Goal: Information Seeking & Learning: Learn about a topic

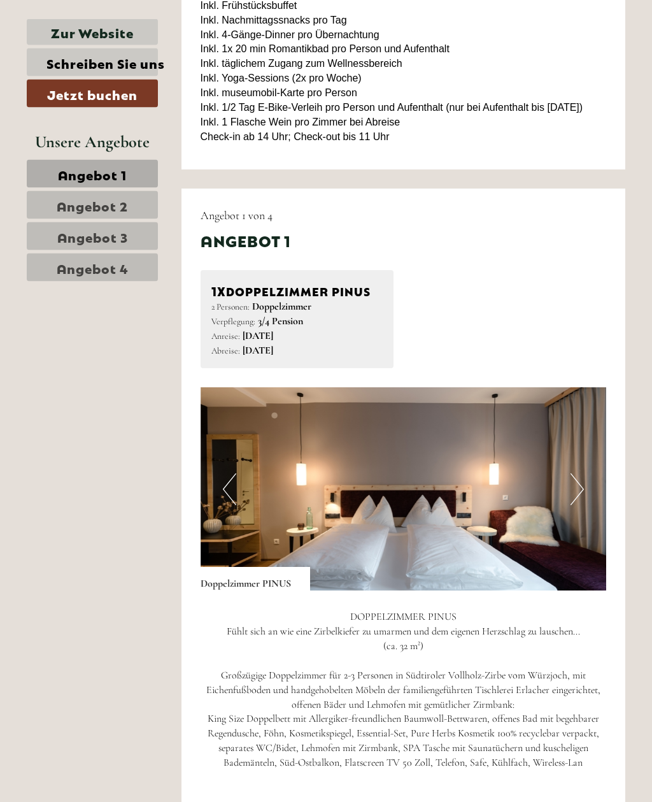
scroll to position [515, 0]
click at [581, 504] on button "Next" at bounding box center [577, 489] width 13 height 32
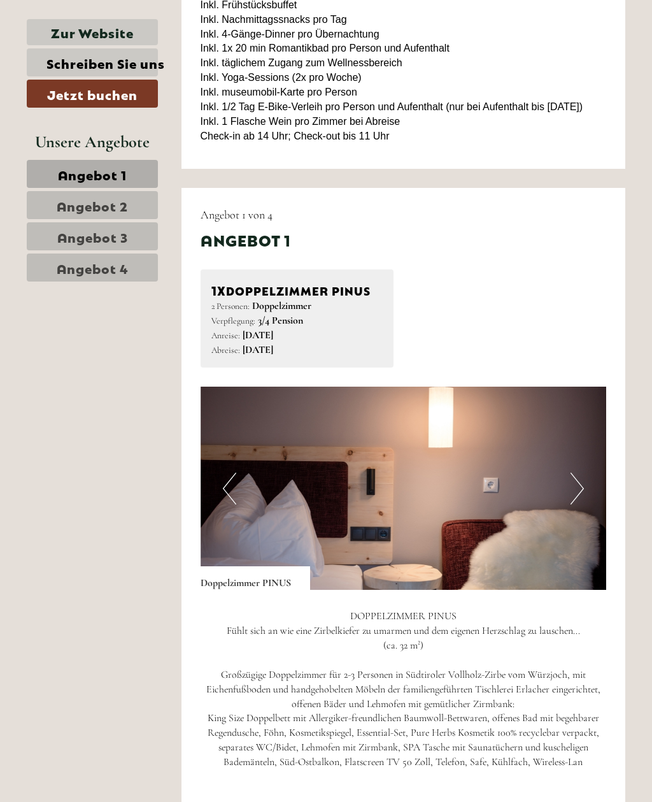
click at [579, 504] on button "Next" at bounding box center [577, 489] width 13 height 32
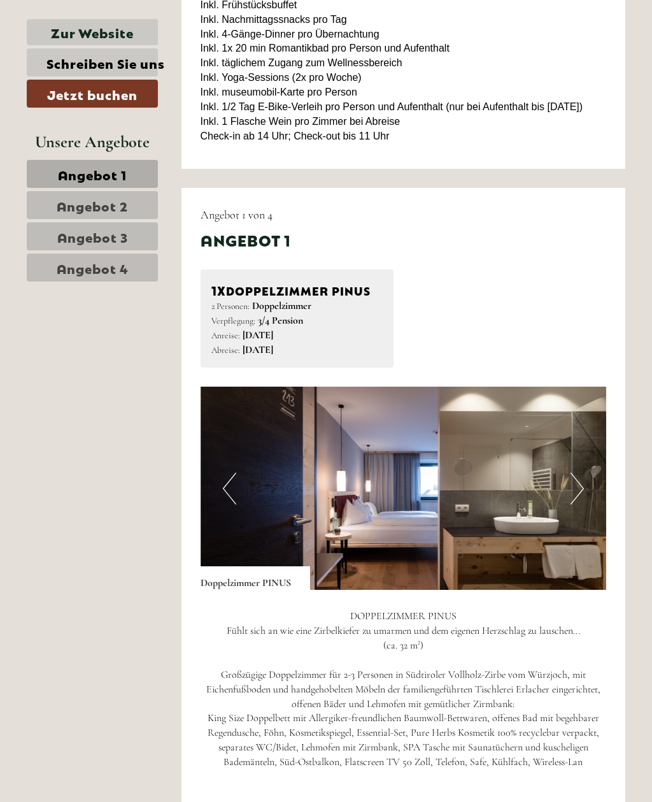
click at [579, 500] on button "Next" at bounding box center [577, 489] width 13 height 32
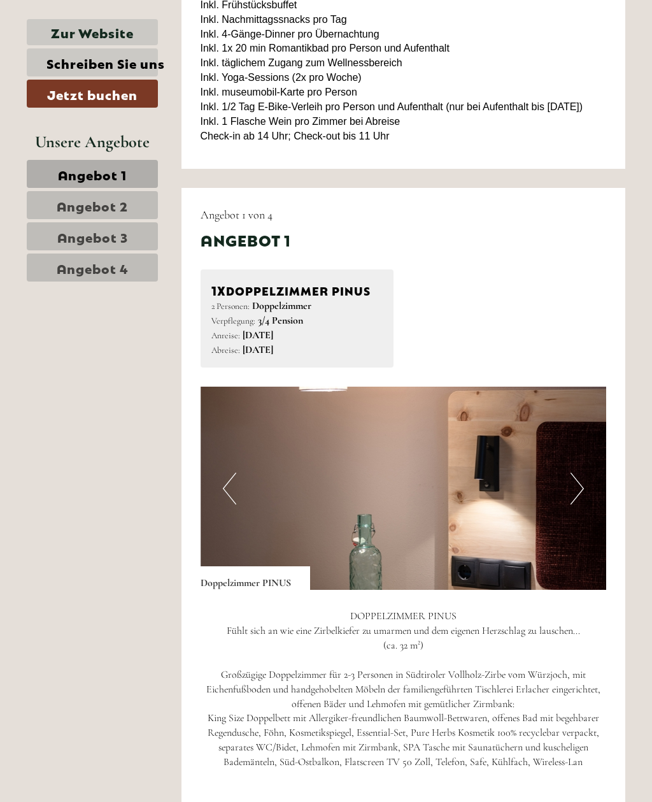
click at [577, 503] on button "Next" at bounding box center [577, 489] width 13 height 32
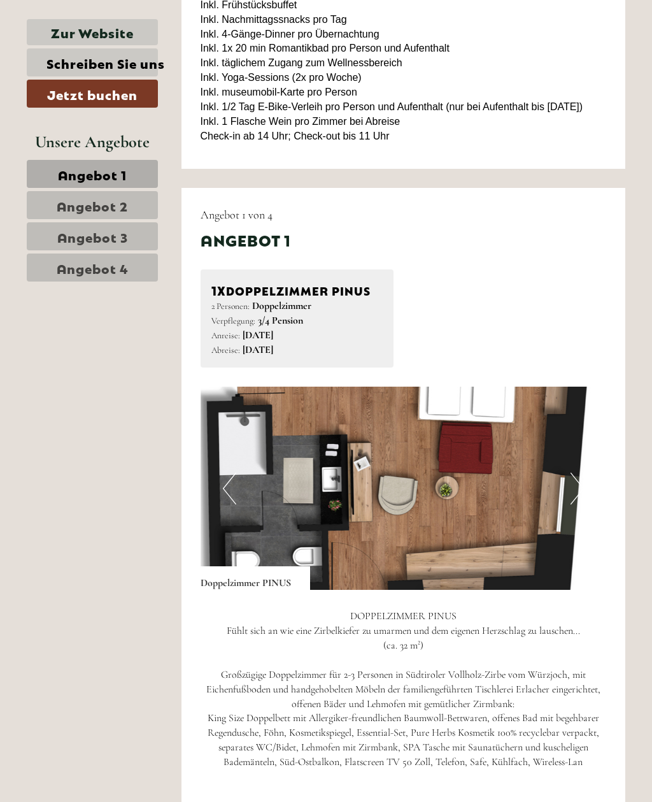
click at [583, 499] on button "Next" at bounding box center [577, 489] width 13 height 32
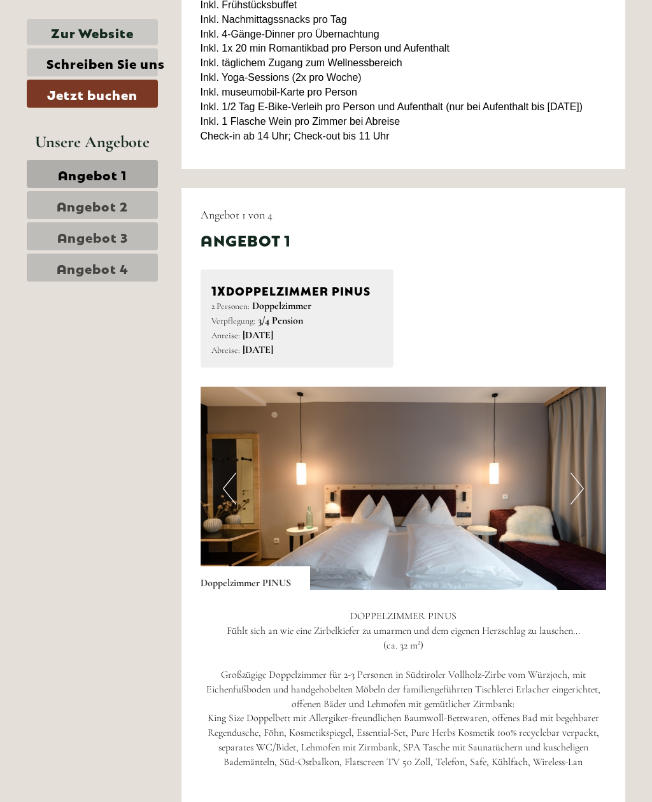
click at [583, 504] on button "Next" at bounding box center [577, 489] width 13 height 32
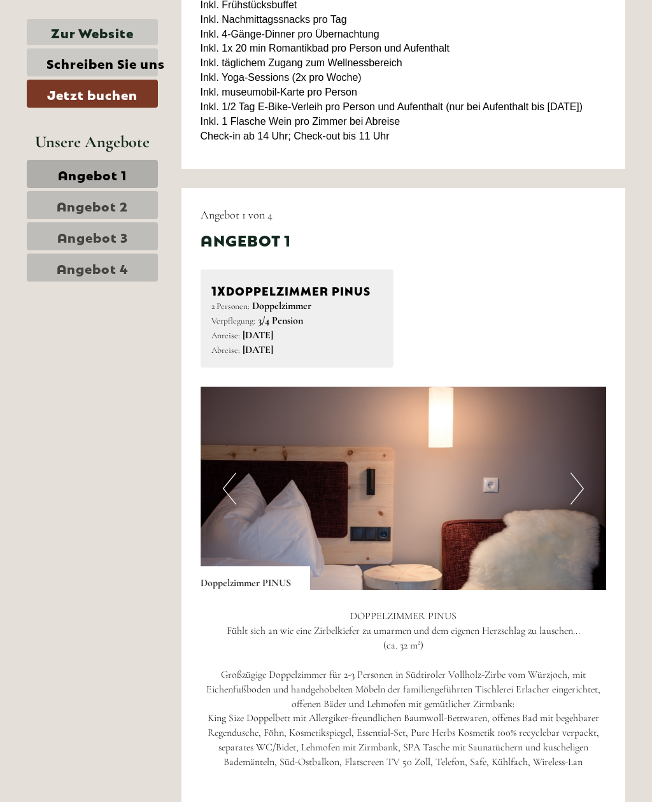
click at [579, 504] on button "Next" at bounding box center [577, 489] width 13 height 32
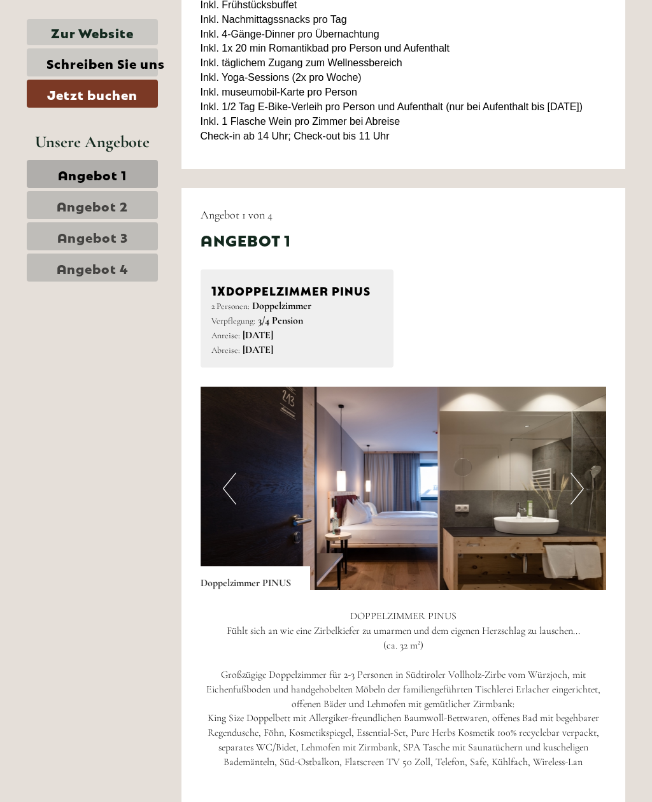
click at [581, 499] on button "Next" at bounding box center [577, 489] width 13 height 32
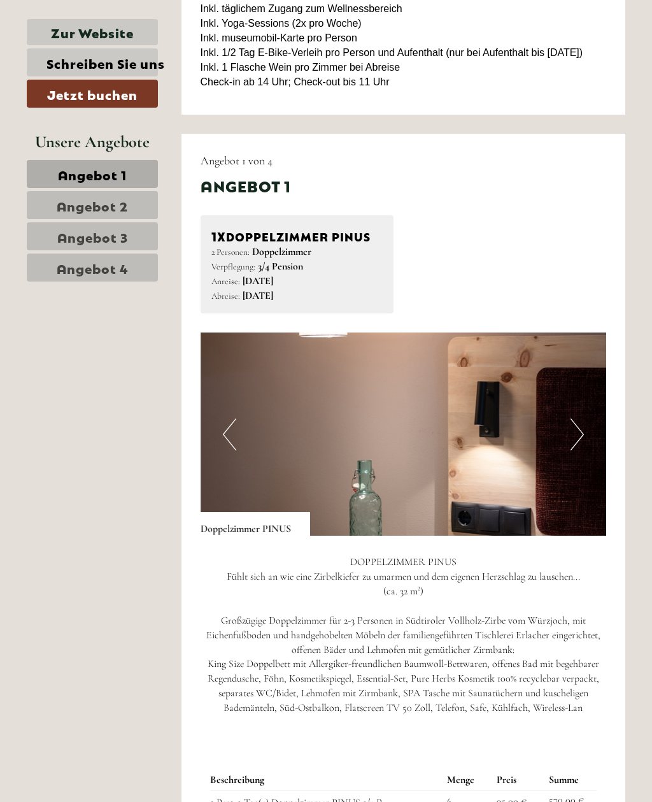
click at [90, 214] on link "Angebot 2" at bounding box center [92, 205] width 131 height 28
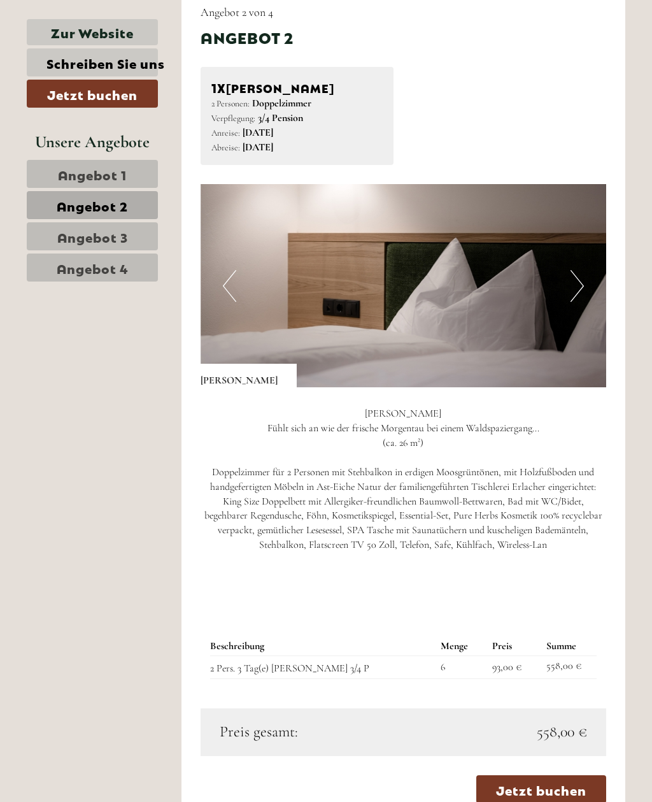
click at [68, 174] on span "Angebot 1" at bounding box center [92, 174] width 69 height 18
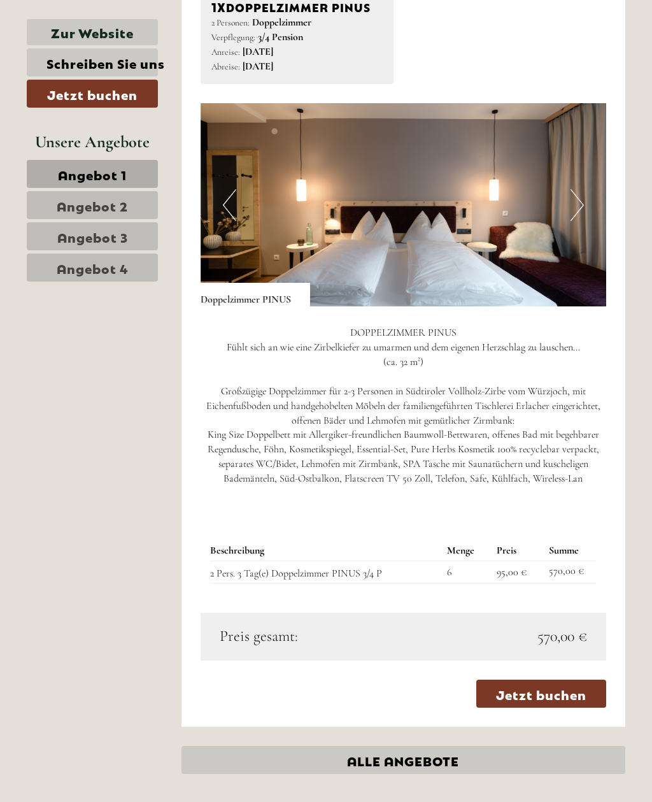
click at [79, 211] on span "Angebot 2" at bounding box center [92, 205] width 71 height 18
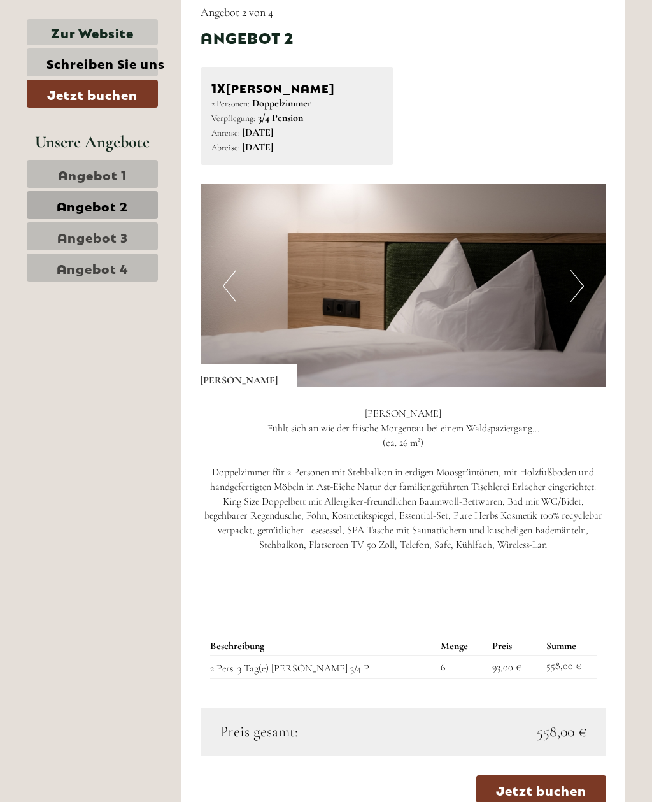
click at [77, 181] on span "Angebot 1" at bounding box center [92, 174] width 69 height 18
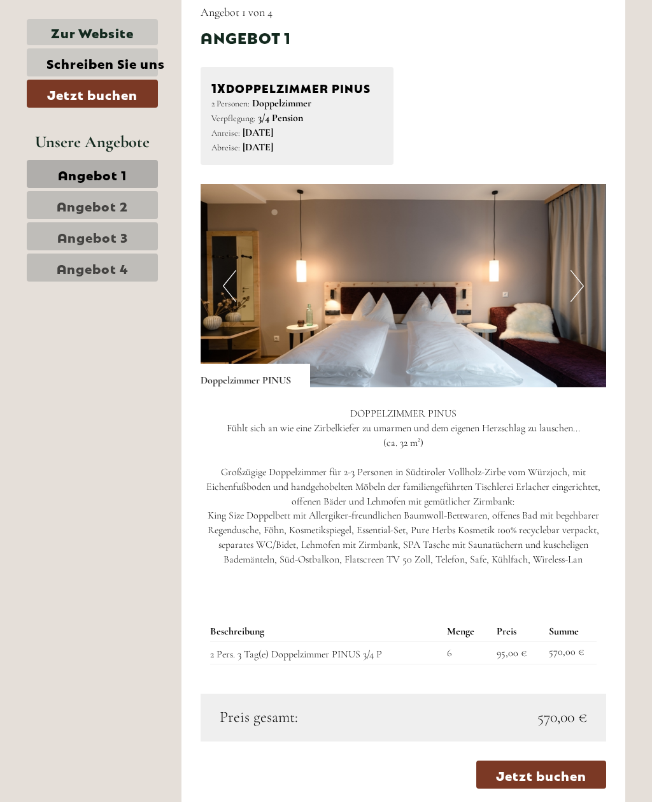
click at [59, 160] on link "Angebot 1" at bounding box center [92, 174] width 131 height 28
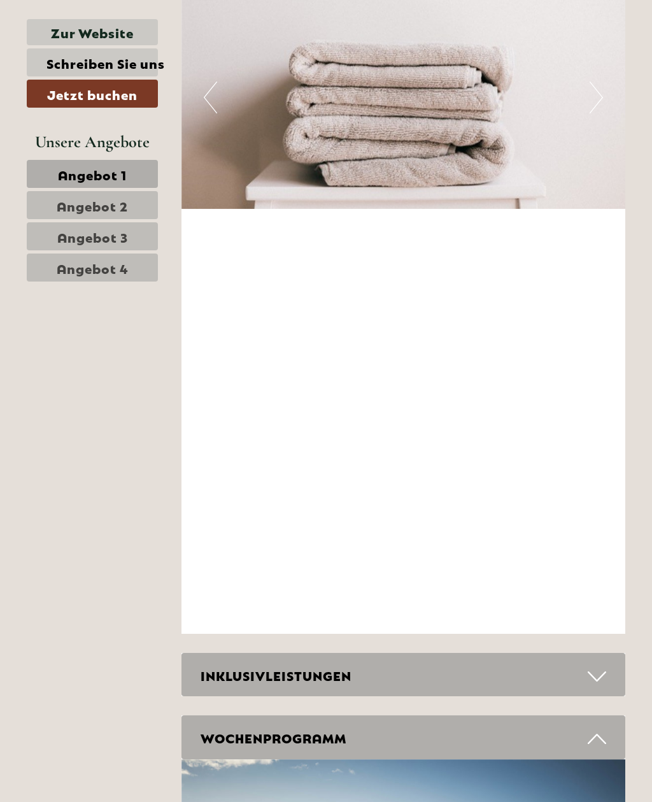
scroll to position [2329, 0]
